Goal: Information Seeking & Learning: Learn about a topic

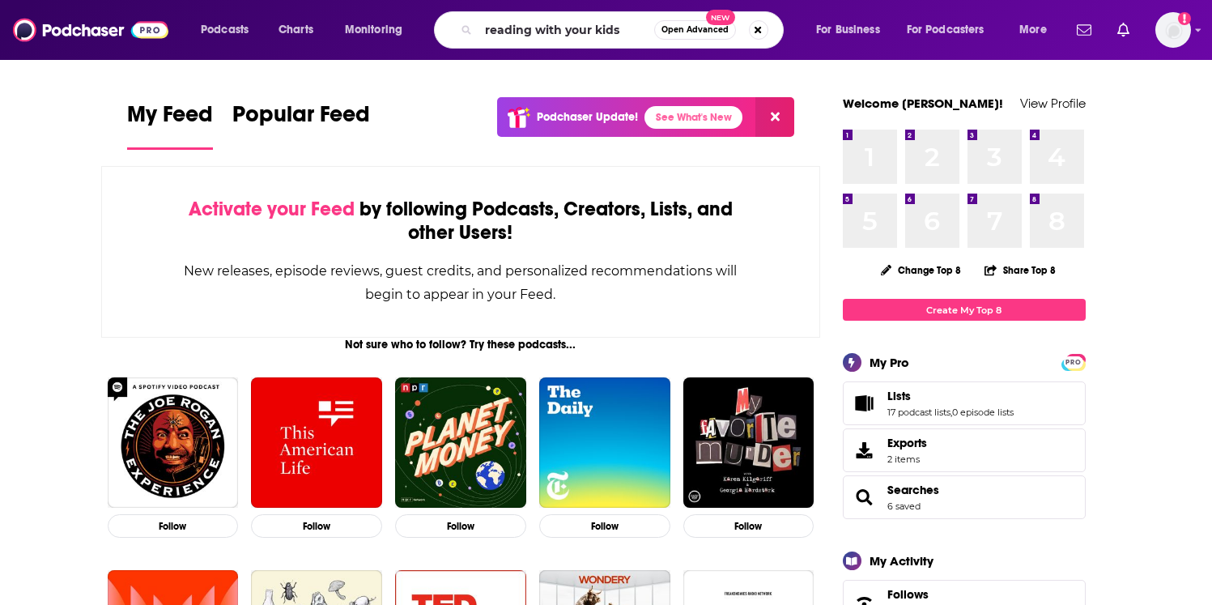
type input "reading with your kids"
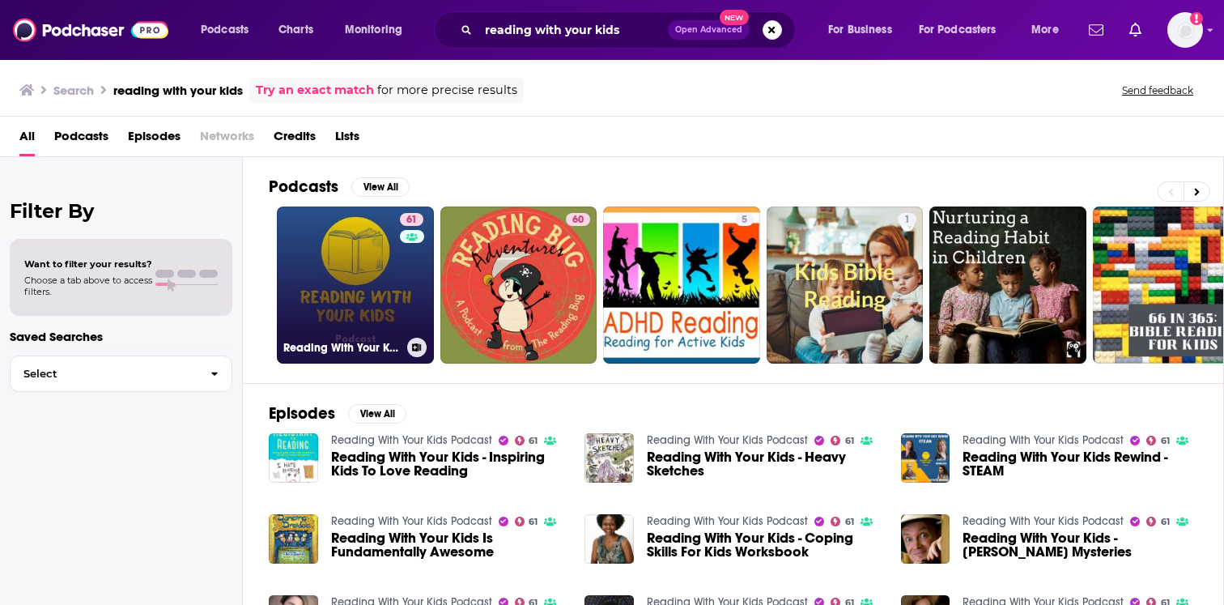
click at [398, 278] on link "61 Reading With Your Kids Podcast" at bounding box center [355, 284] width 157 height 157
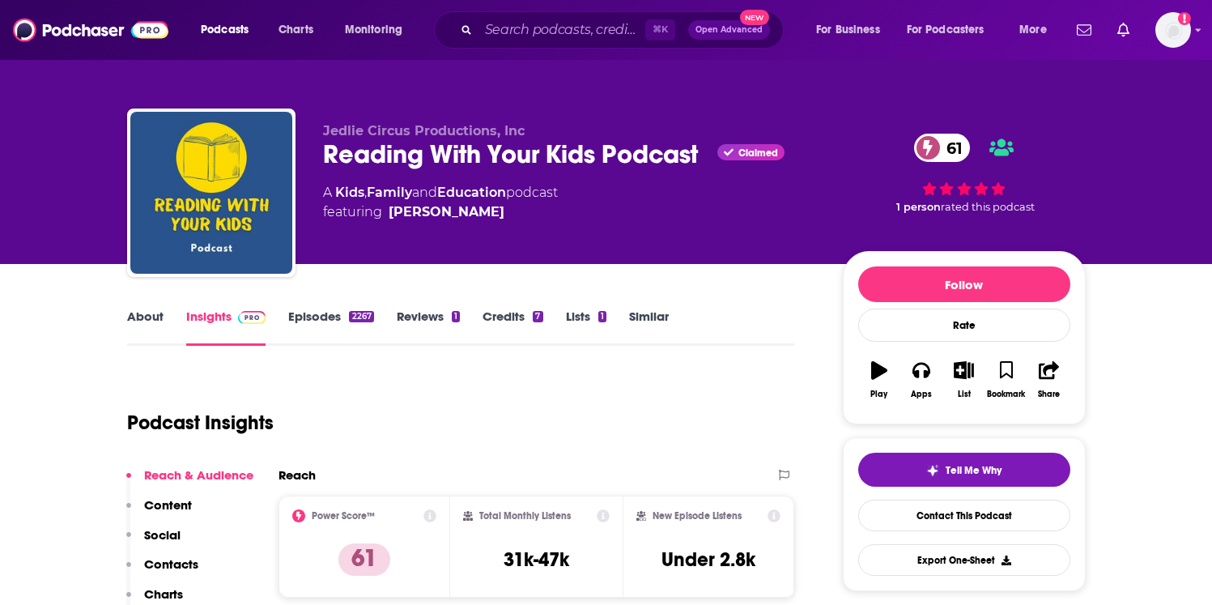
click at [369, 308] on link "Episodes 2267" at bounding box center [330, 326] width 85 height 37
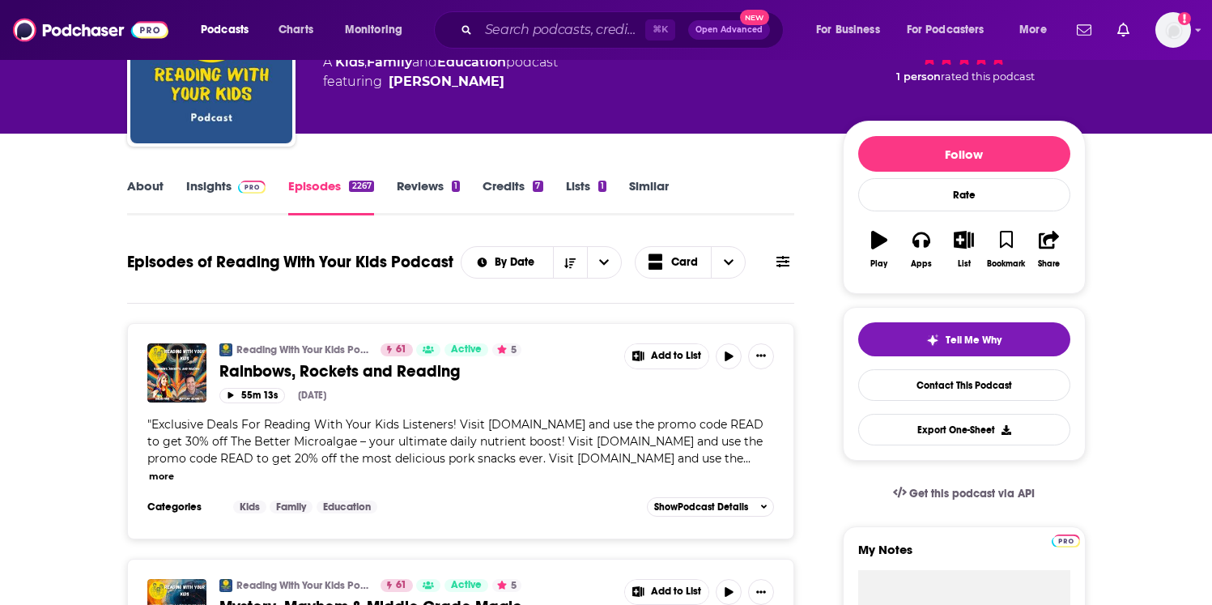
scroll to position [107, 0]
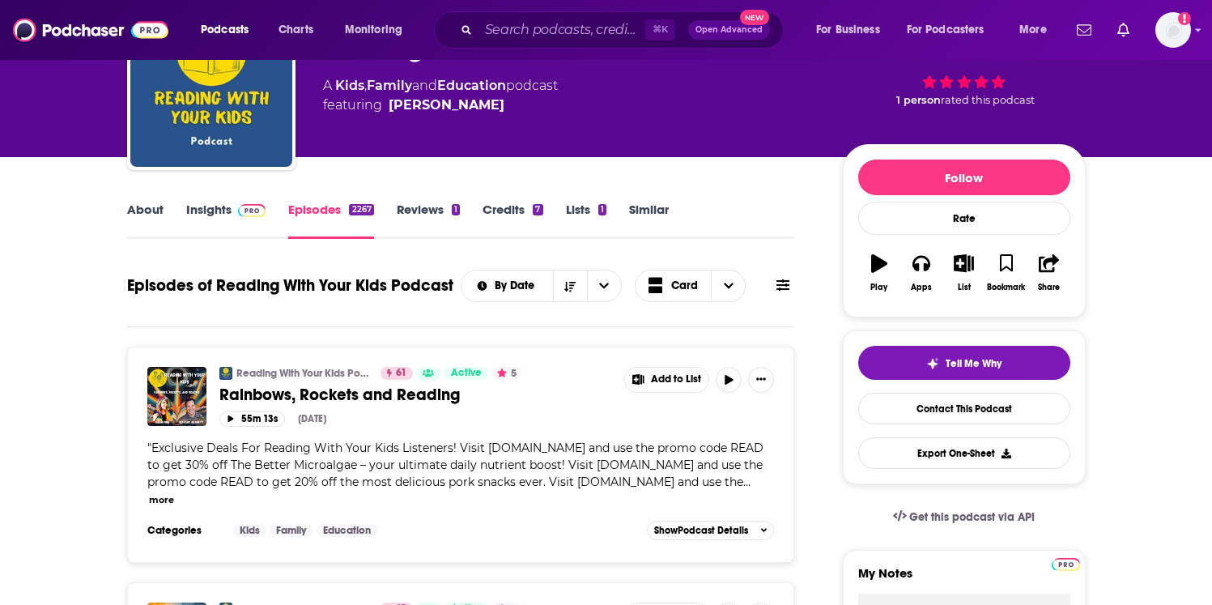
click at [210, 211] on link "Insights" at bounding box center [226, 220] width 80 height 37
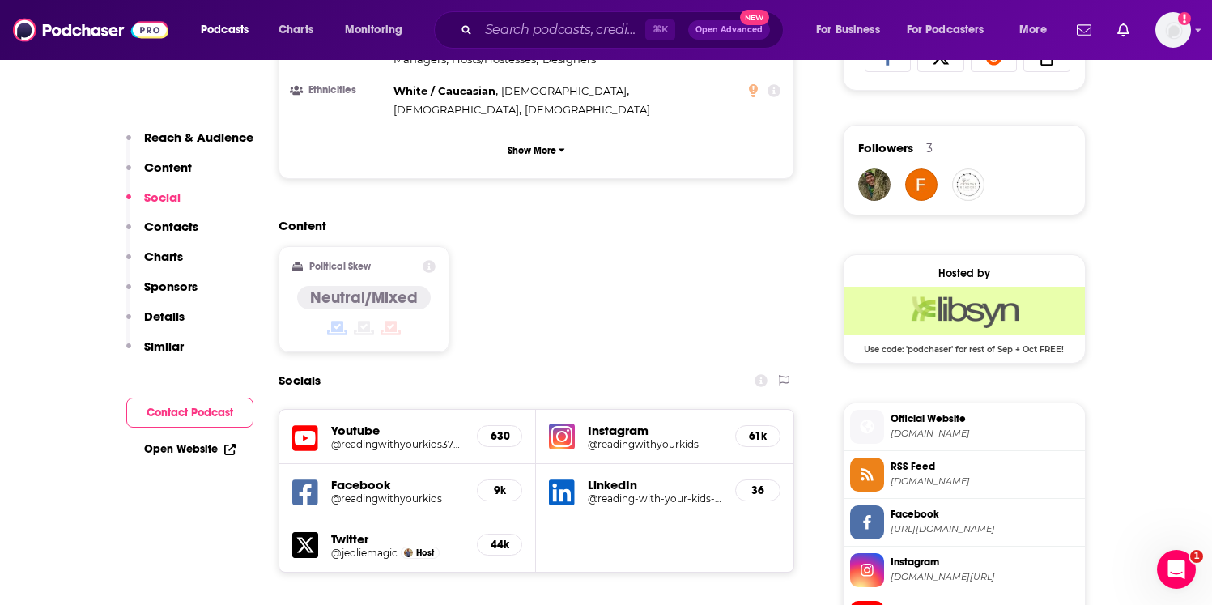
scroll to position [1182, 0]
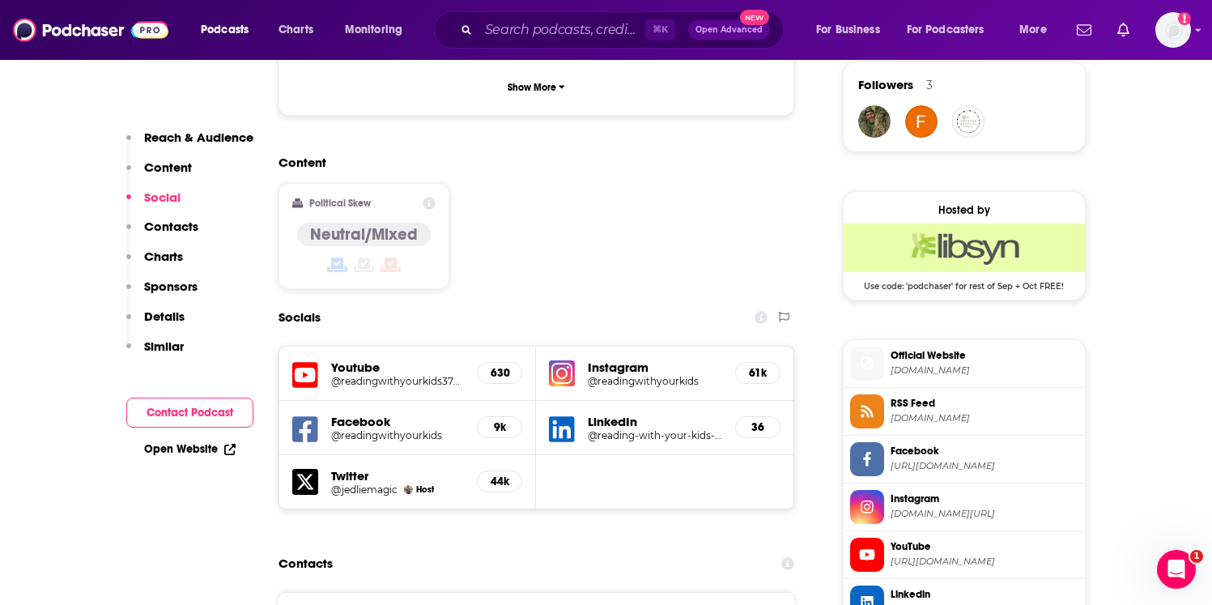
click at [647, 375] on h5 "@readingwithyourkids" at bounding box center [655, 381] width 134 height 12
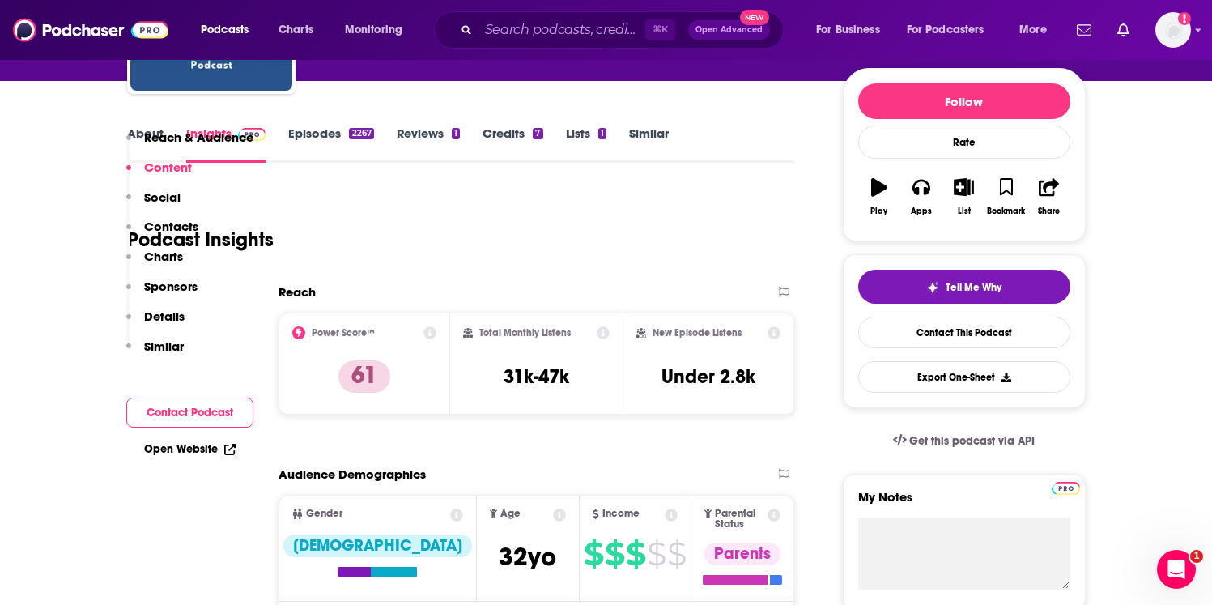
scroll to position [0, 0]
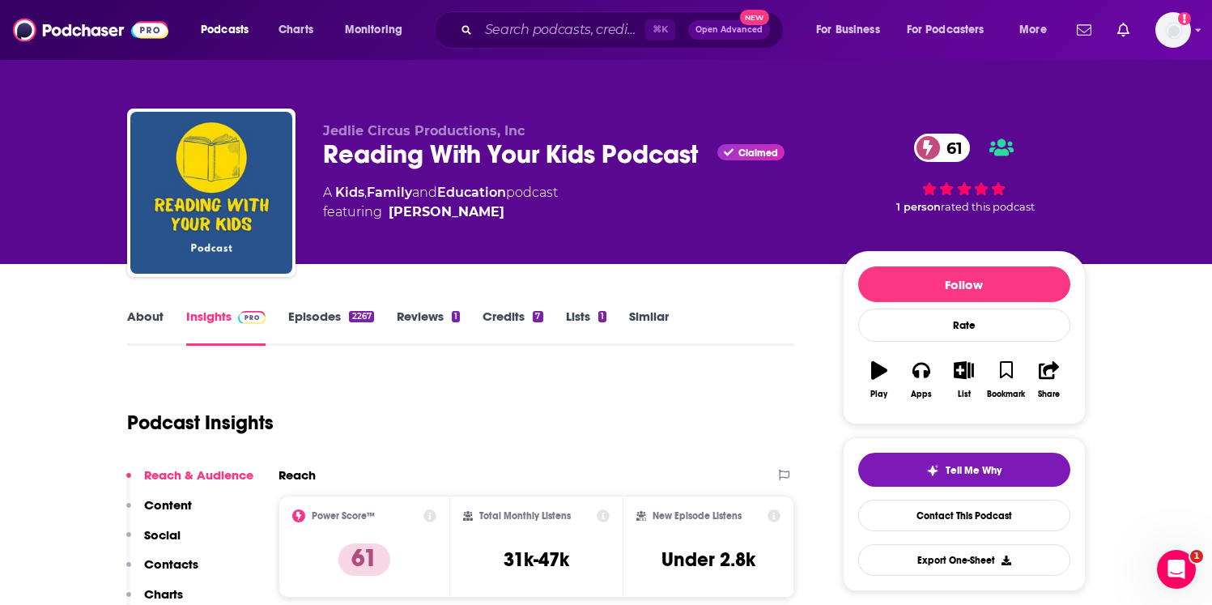
click at [146, 337] on link "About" at bounding box center [145, 326] width 36 height 37
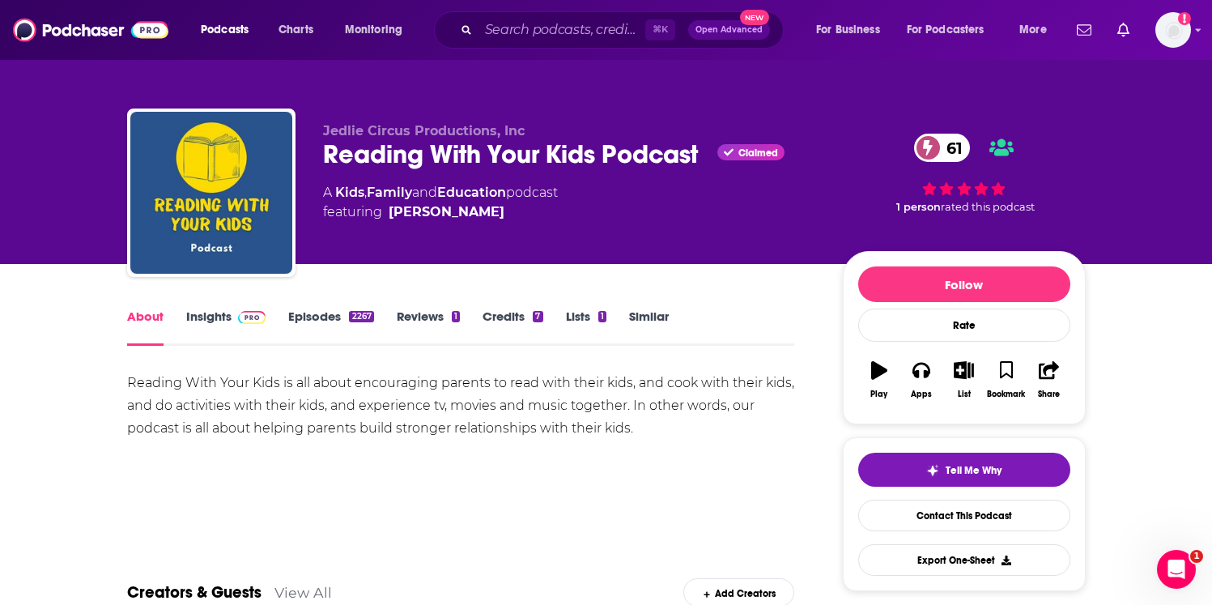
click at [216, 323] on link "Insights" at bounding box center [226, 326] width 80 height 37
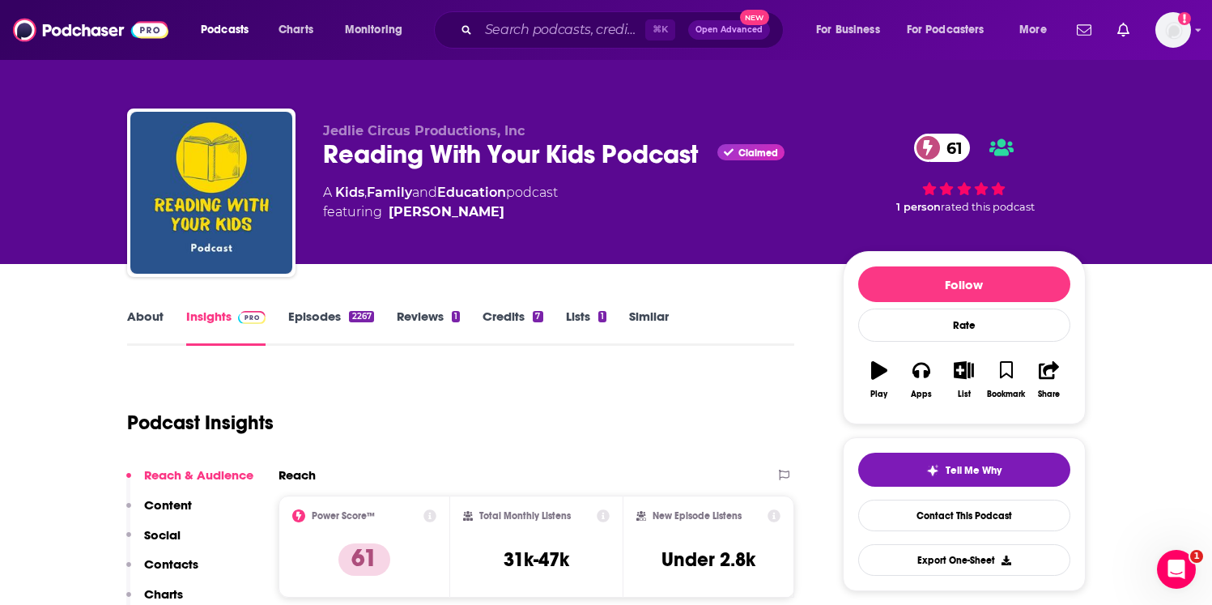
click at [143, 309] on link "About" at bounding box center [145, 326] width 36 height 37
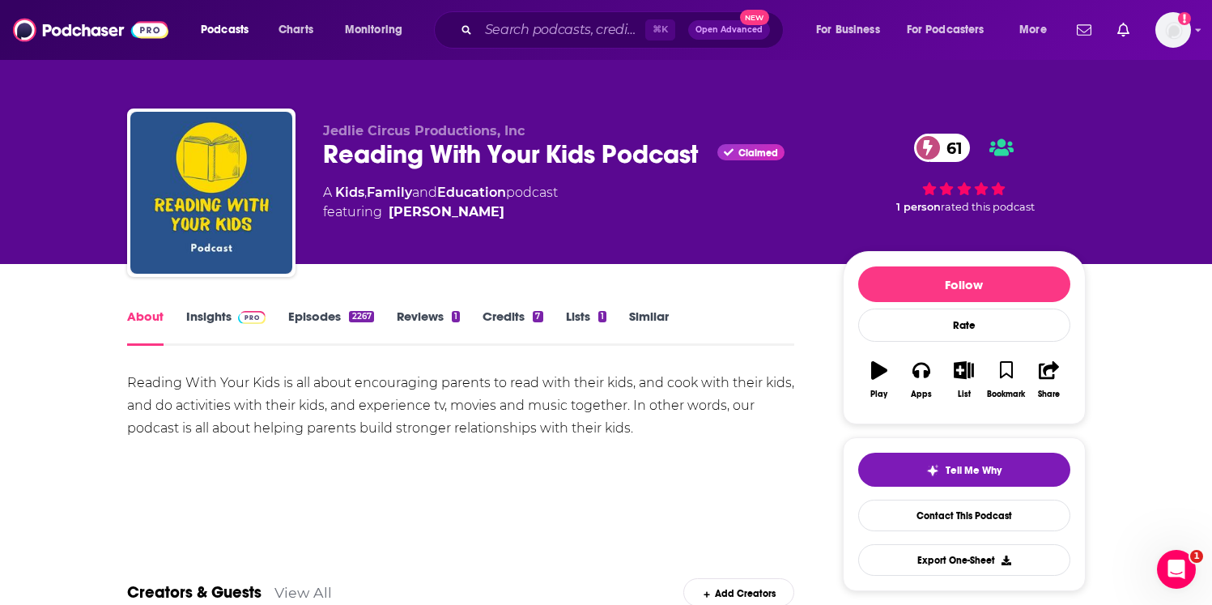
click at [227, 315] on link "Insights" at bounding box center [226, 326] width 80 height 37
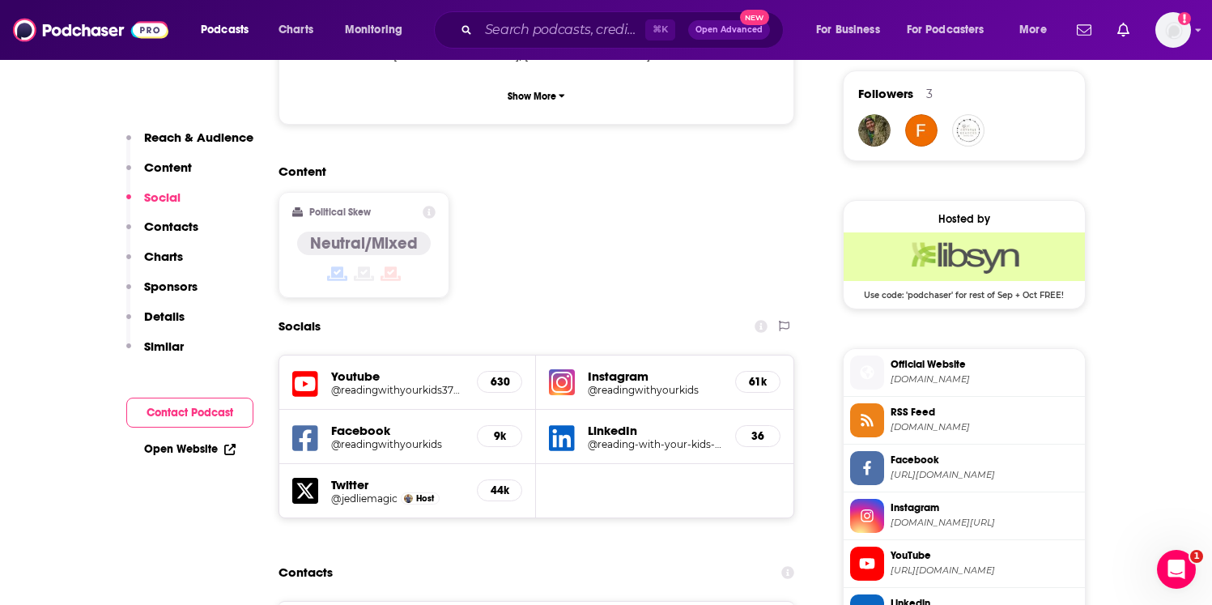
scroll to position [1209, 0]
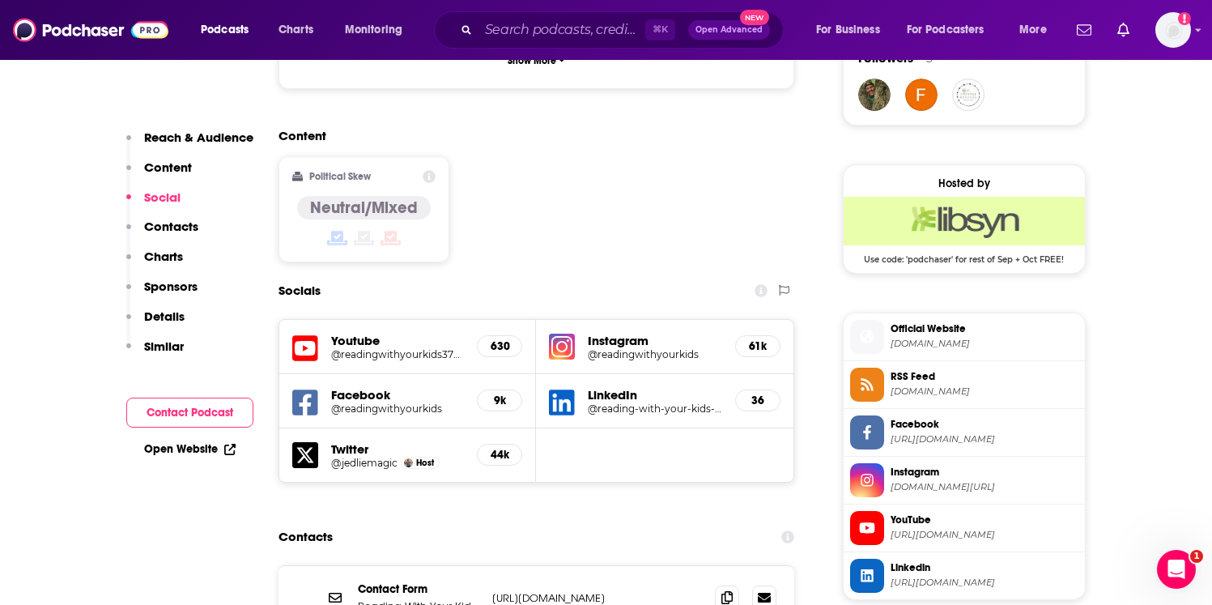
click at [554, 591] on p "https://readingwithyourkids.com/contacting-us-is-easy/" at bounding box center [597, 598] width 210 height 14
click at [567, 591] on p "https://readingwithyourkids.com/contacting-us-is-easy/" at bounding box center [597, 598] width 210 height 14
click at [727, 590] on icon at bounding box center [726, 596] width 11 height 13
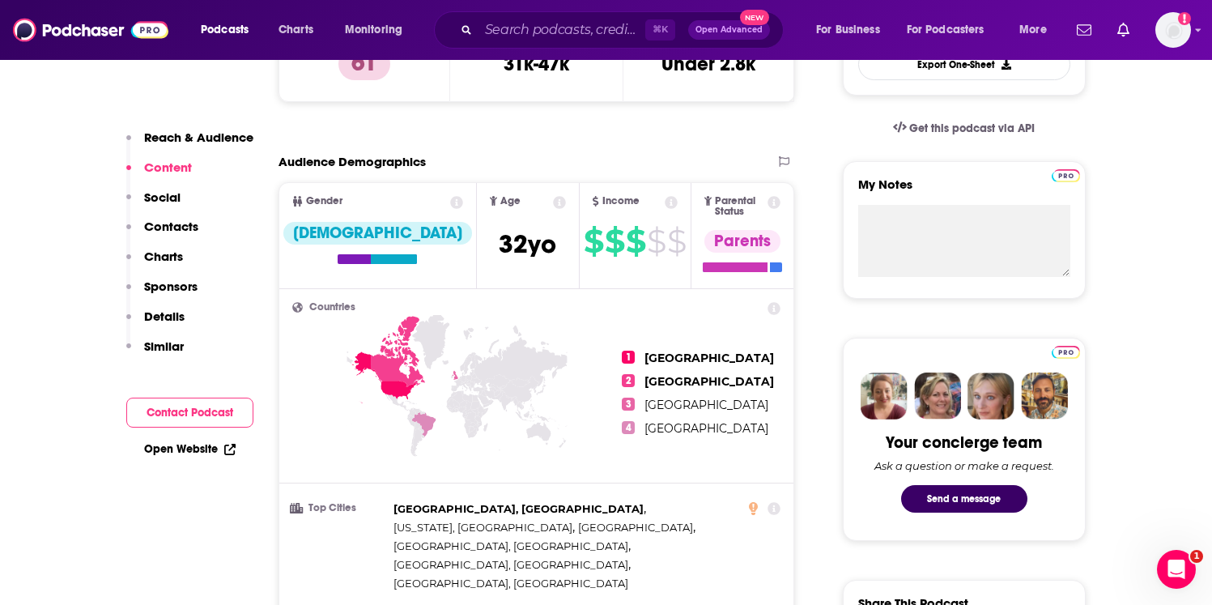
scroll to position [59, 0]
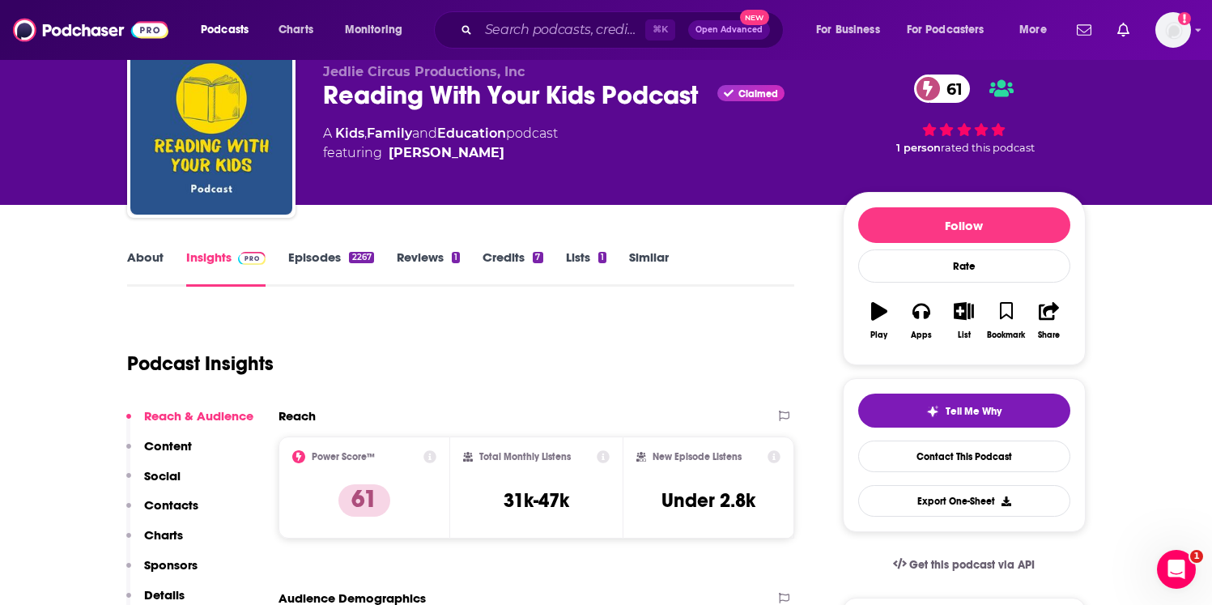
click at [72, 144] on div "Jedlie Circus Productions, Inc Reading With Your Kids Podcast Claimed 61 A Kids…" at bounding box center [606, 73] width 1212 height 264
click at [133, 257] on link "About" at bounding box center [145, 267] width 36 height 37
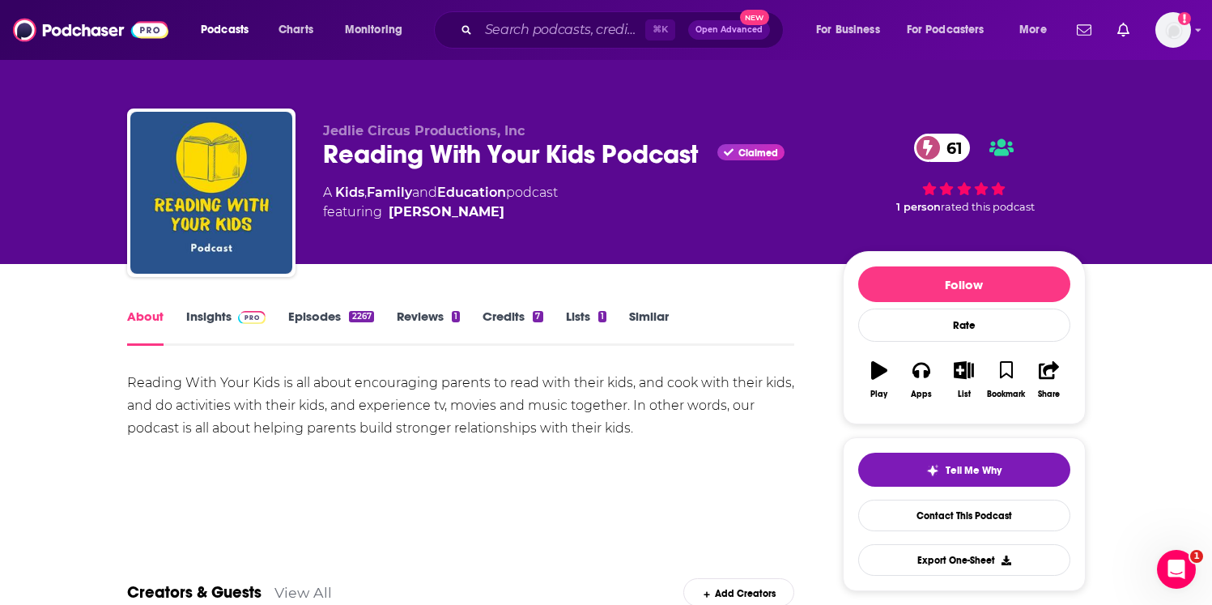
click at [134, 382] on div "Reading With Your Kids is all about encouraging parents to read with their kids…" at bounding box center [461, 405] width 668 height 68
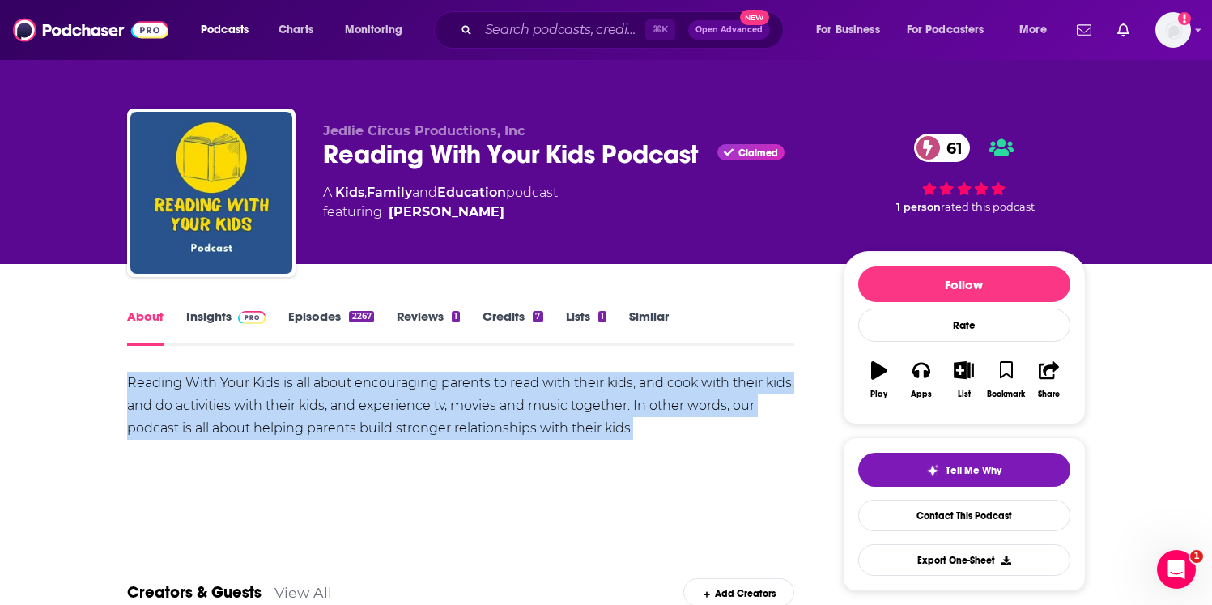
click at [134, 382] on div "Reading With Your Kids is all about encouraging parents to read with their kids…" at bounding box center [461, 405] width 668 height 68
copy div "Reading With Your Kids is all about encouraging parents to read with their kids…"
click at [353, 387] on div "Reading With Your Kids is all about encouraging parents to read with their kids…" at bounding box center [461, 405] width 668 height 68
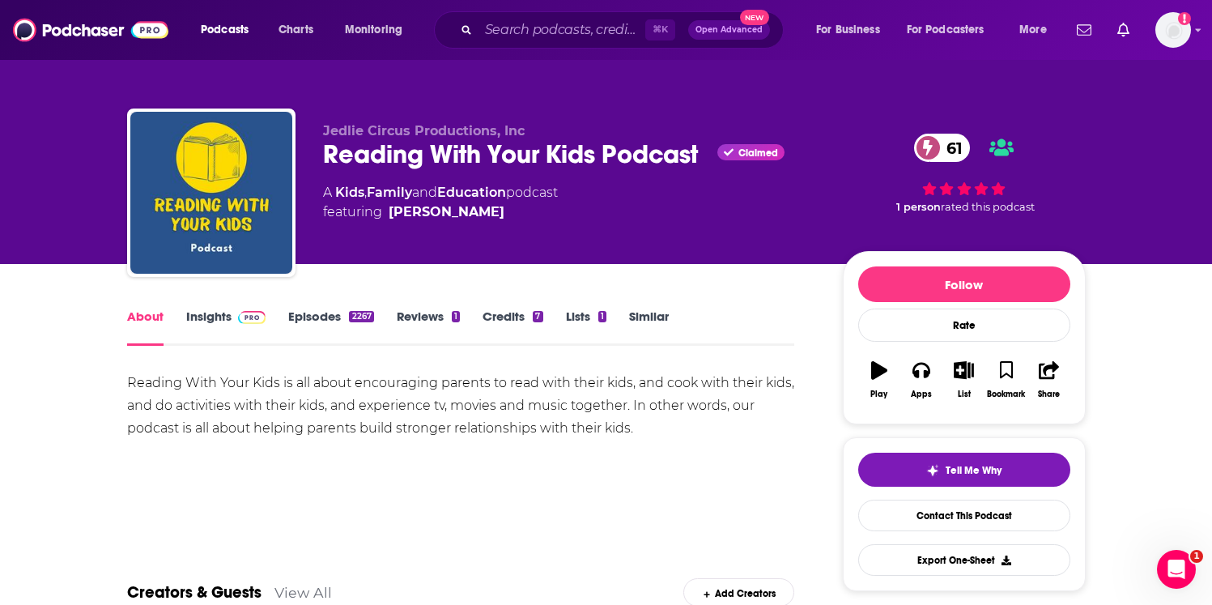
click at [254, 313] on img at bounding box center [252, 317] width 28 height 13
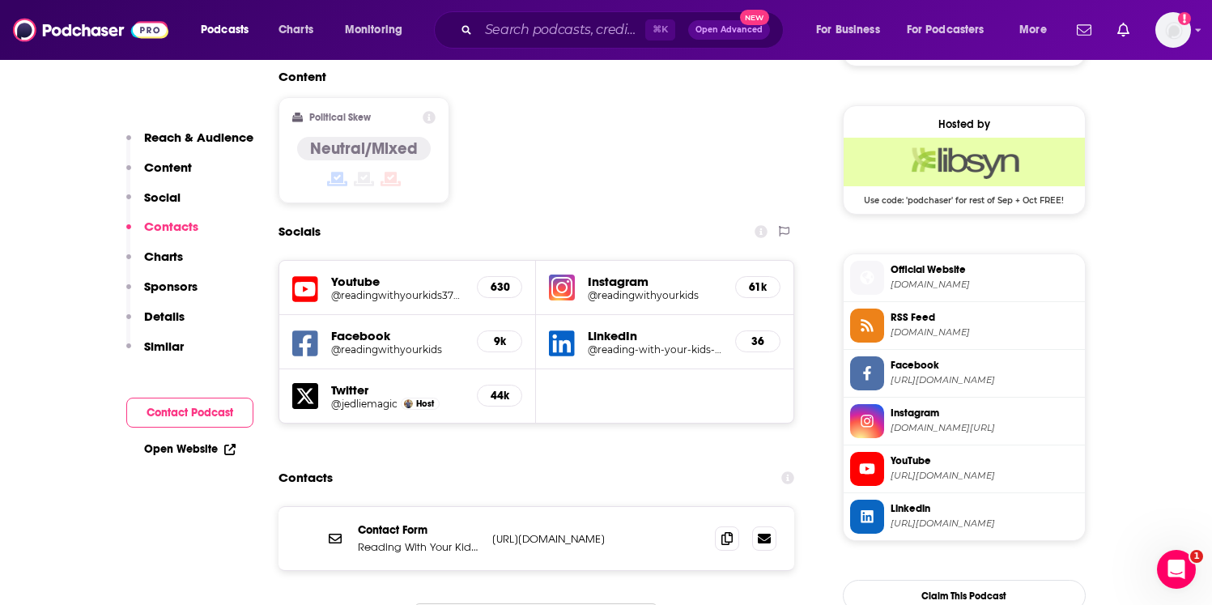
scroll to position [1258, 0]
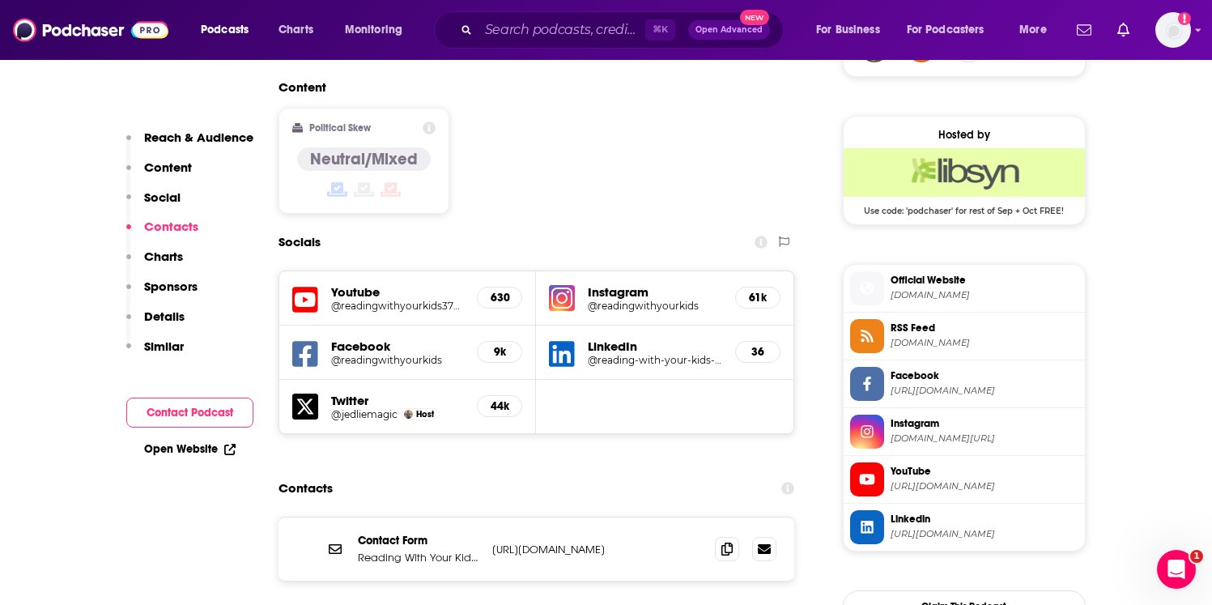
click at [363, 338] on h5 "Facebook" at bounding box center [398, 345] width 134 height 15
click at [363, 354] on h5 "@readingwithyourkids" at bounding box center [398, 360] width 134 height 12
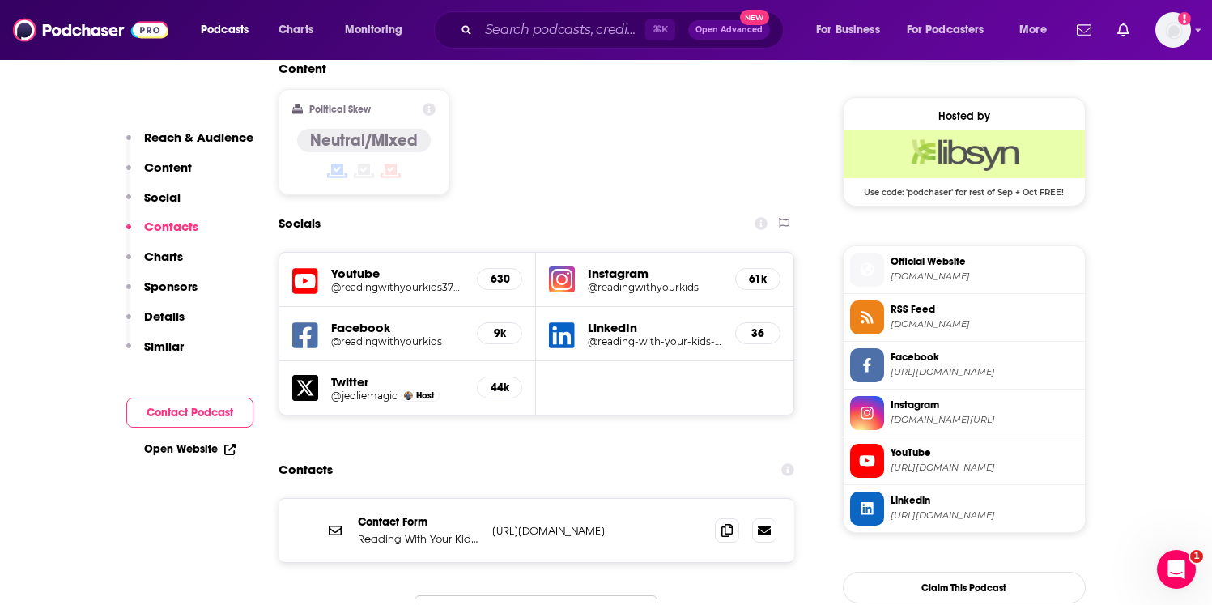
scroll to position [1287, 0]
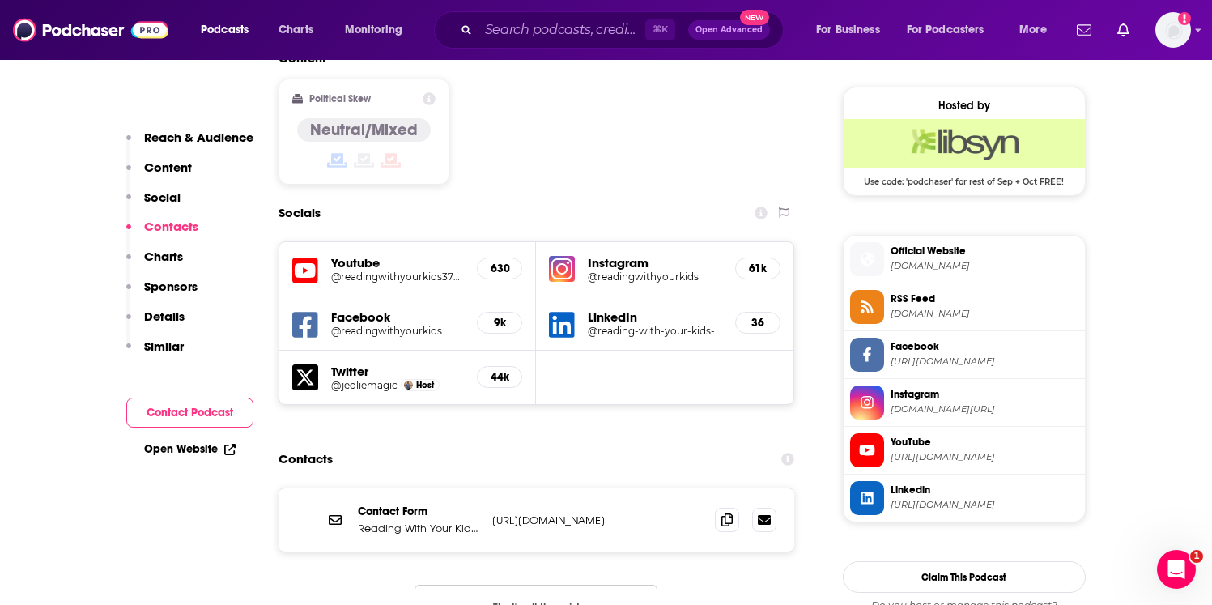
click at [639, 255] on h5 "Instagram" at bounding box center [655, 262] width 134 height 15
click at [627, 255] on h5 "Instagram" at bounding box center [655, 262] width 134 height 15
click at [622, 270] on h5 "@readingwithyourkids" at bounding box center [655, 276] width 134 height 12
click at [384, 379] on h5 "@jedliemagic" at bounding box center [364, 385] width 66 height 12
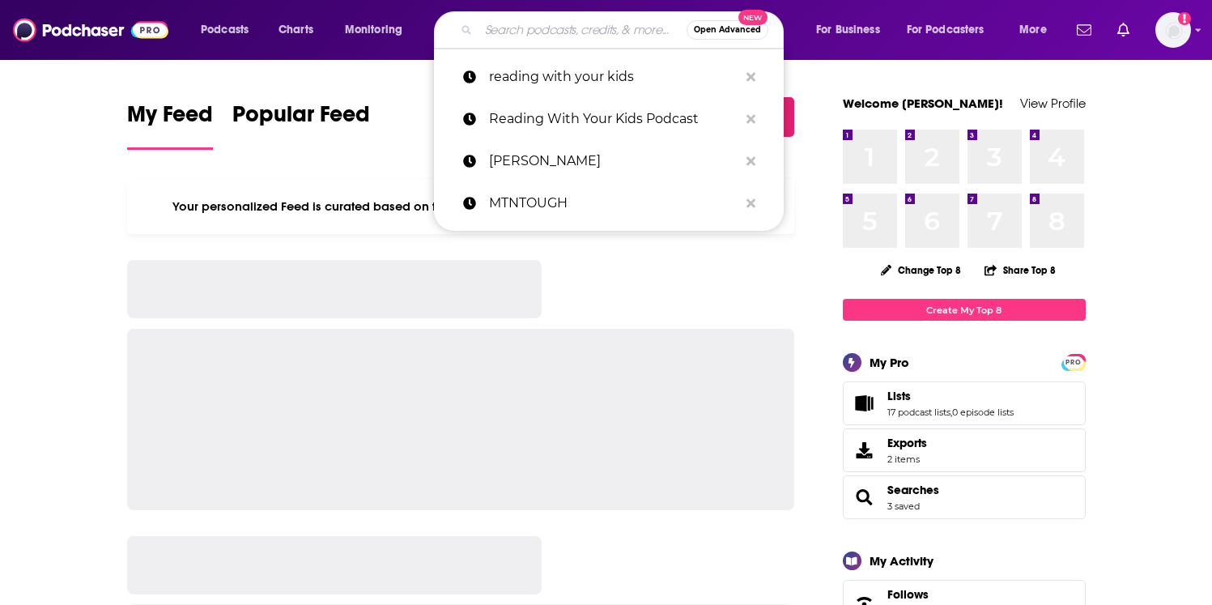
click at [545, 19] on input "Search podcasts, credits, & more..." at bounding box center [582, 30] width 208 height 26
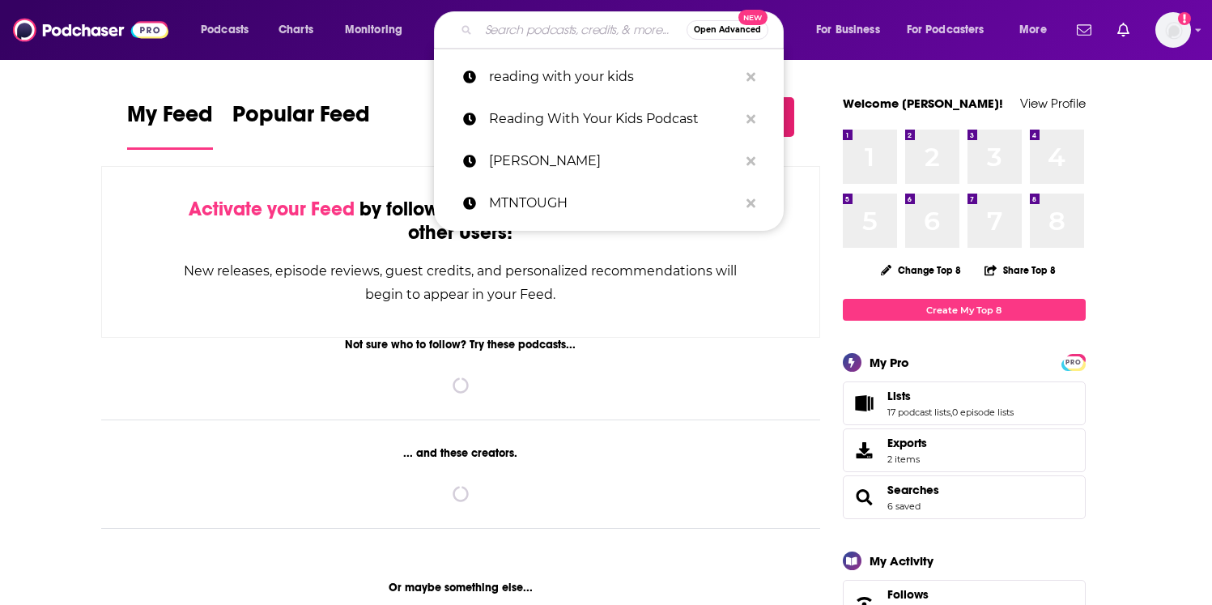
paste input "The Advisor with [PERSON_NAME]"
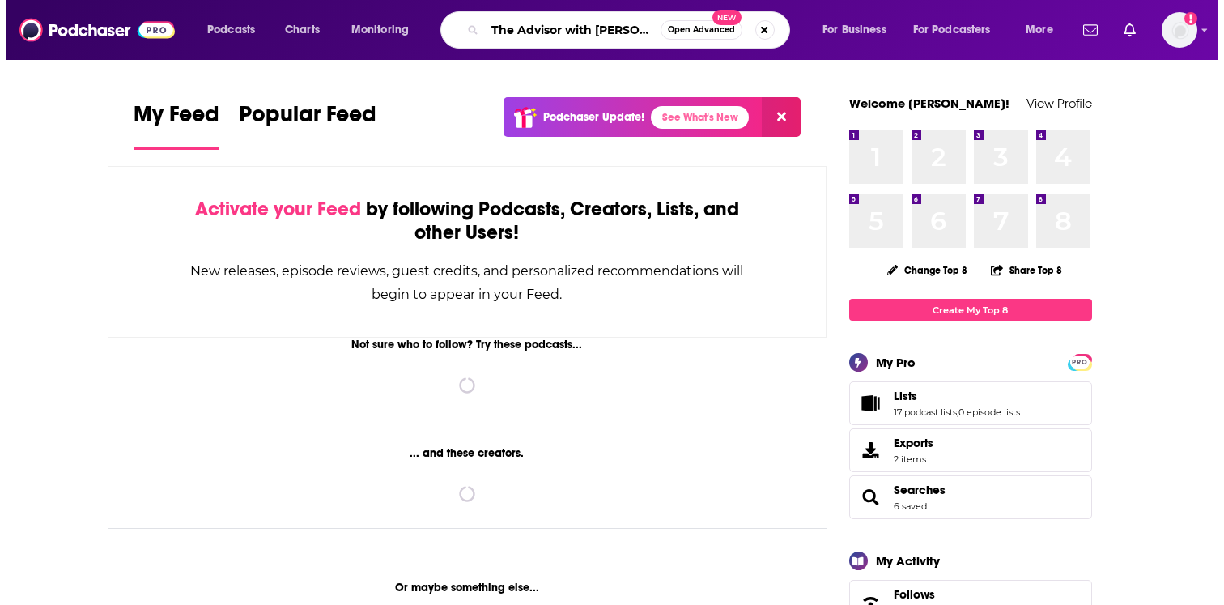
scroll to position [0, 34]
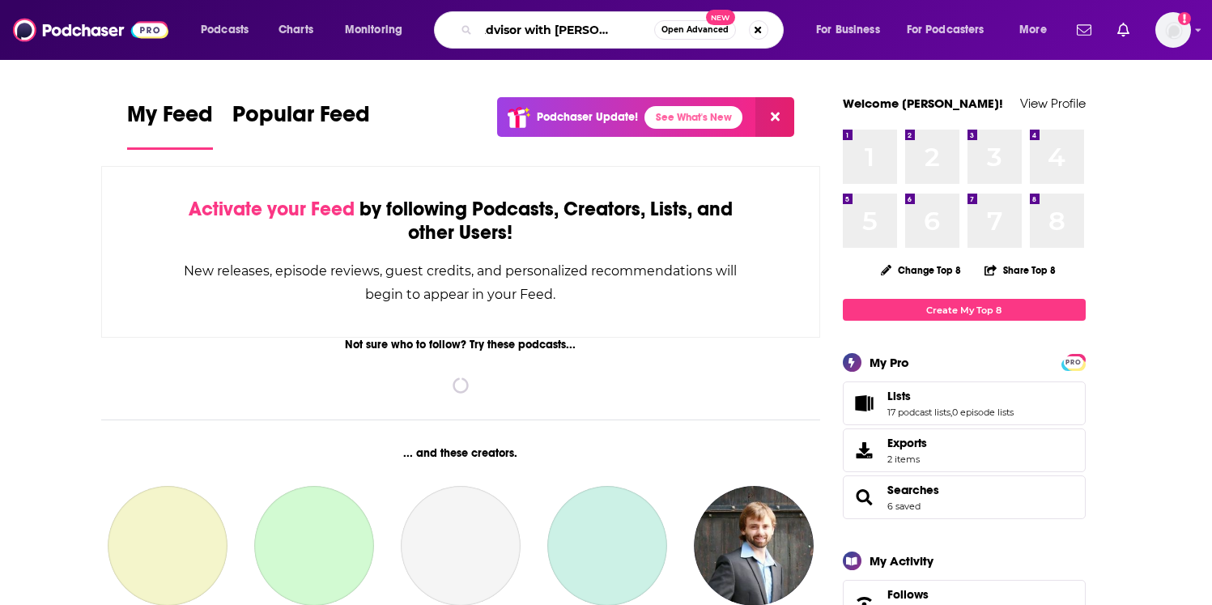
type input "The Advisor with [PERSON_NAME]"
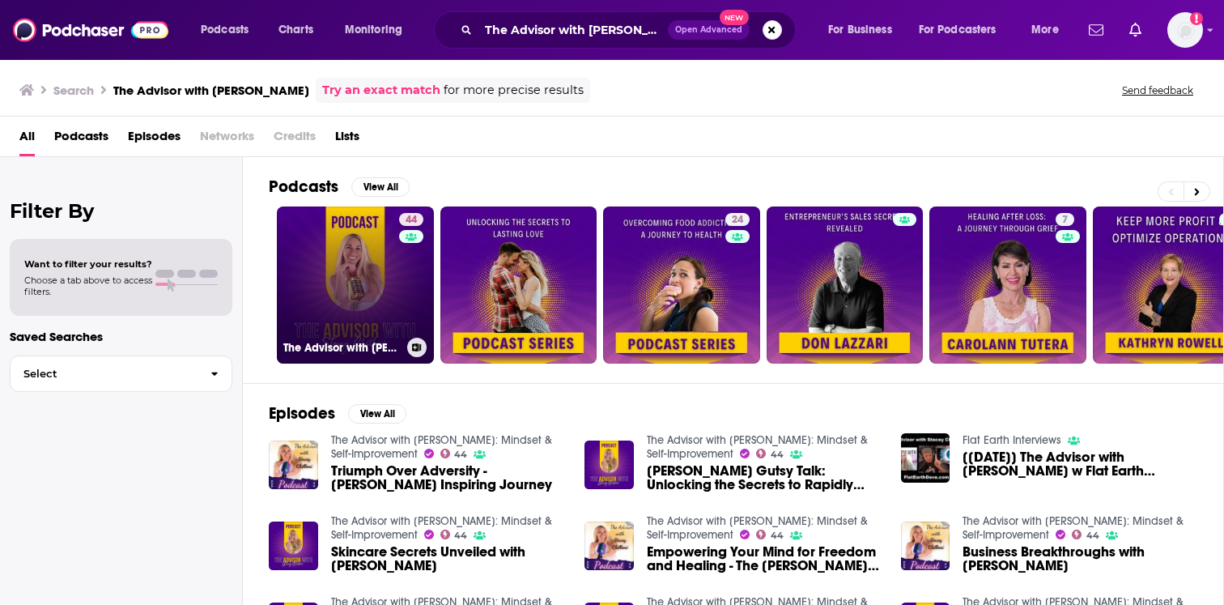
click at [426, 243] on div "44" at bounding box center [413, 275] width 28 height 125
